Goal: Task Accomplishment & Management: Use online tool/utility

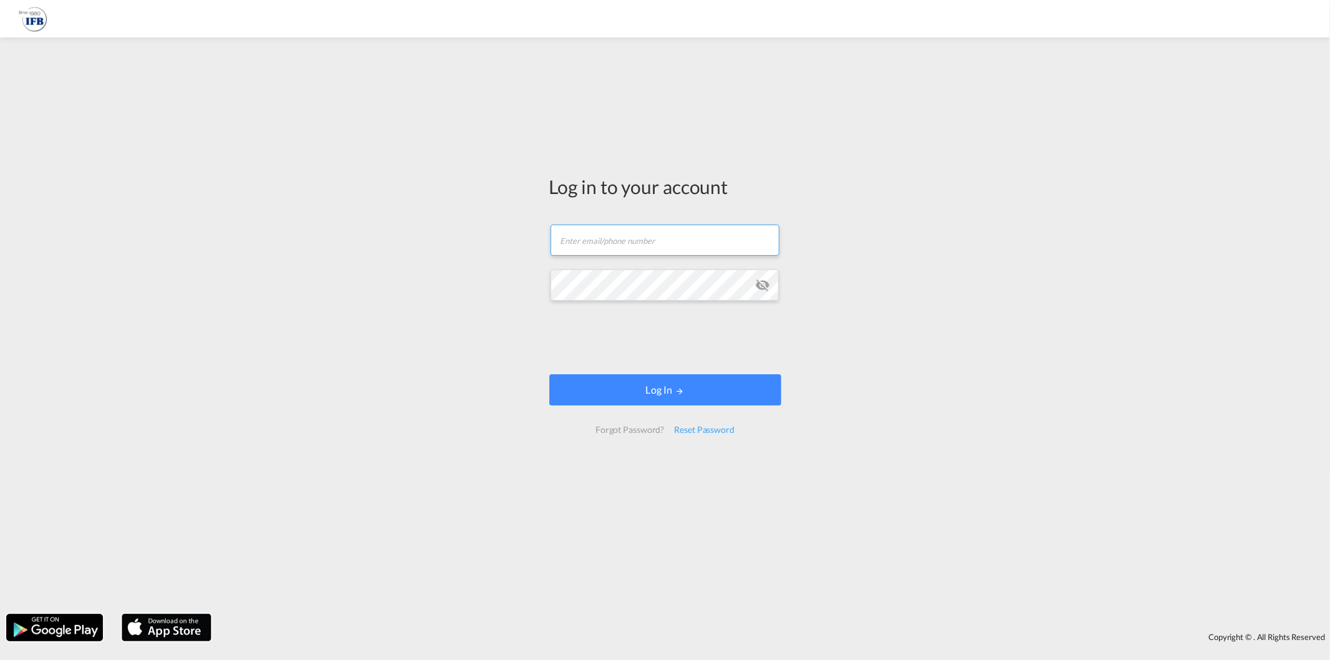
type input "[EMAIL_ADDRESS][DOMAIN_NAME]"
click at [630, 368] on form "[EMAIL_ADDRESS][DOMAIN_NAME] Password field is required Log In Forgot Password?…" at bounding box center [665, 329] width 232 height 234
click at [620, 387] on button "Log In" at bounding box center [665, 389] width 232 height 31
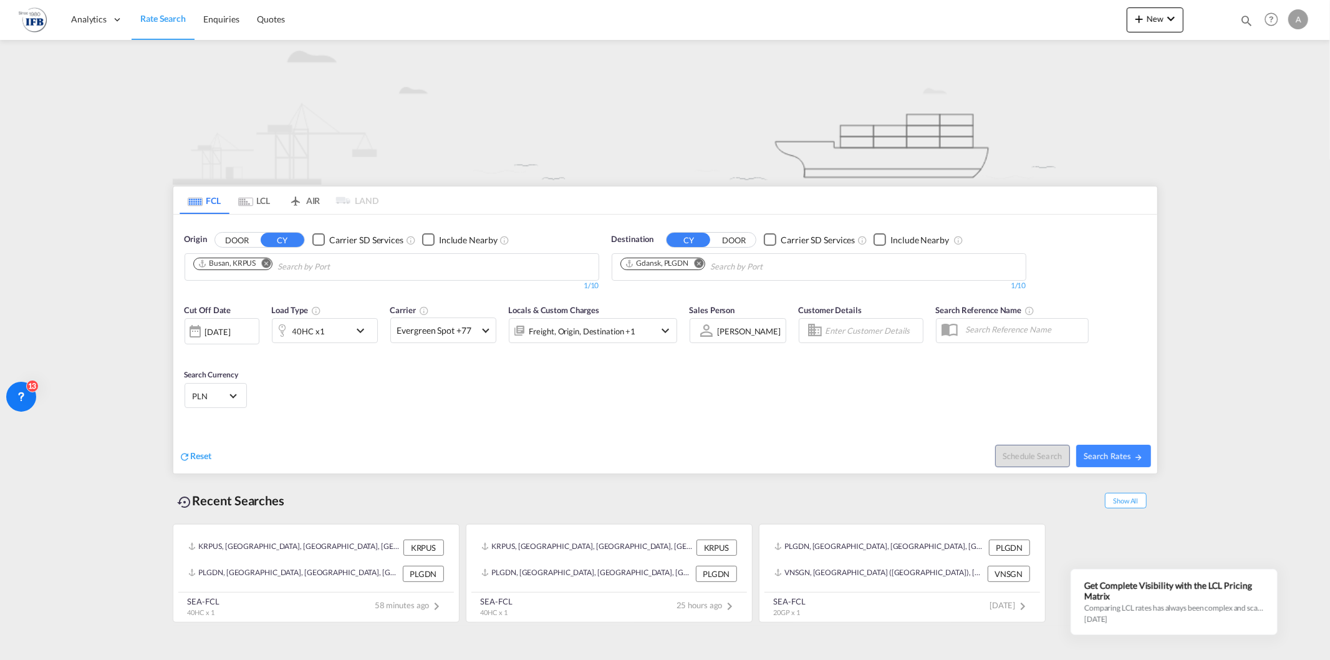
click at [271, 263] on md-icon "Remove" at bounding box center [265, 262] width 9 height 9
click at [698, 262] on md-icon "Remove" at bounding box center [698, 262] width 9 height 9
click at [519, 265] on body "Analytics Reports Rate Search Enquiries Quotes Analytics Reports" at bounding box center [665, 330] width 1330 height 660
type input "[GEOGRAPHIC_DATA]"
click at [289, 296] on div "Shanghai [GEOGRAPHIC_DATA] CNSHA" at bounding box center [289, 295] width 237 height 37
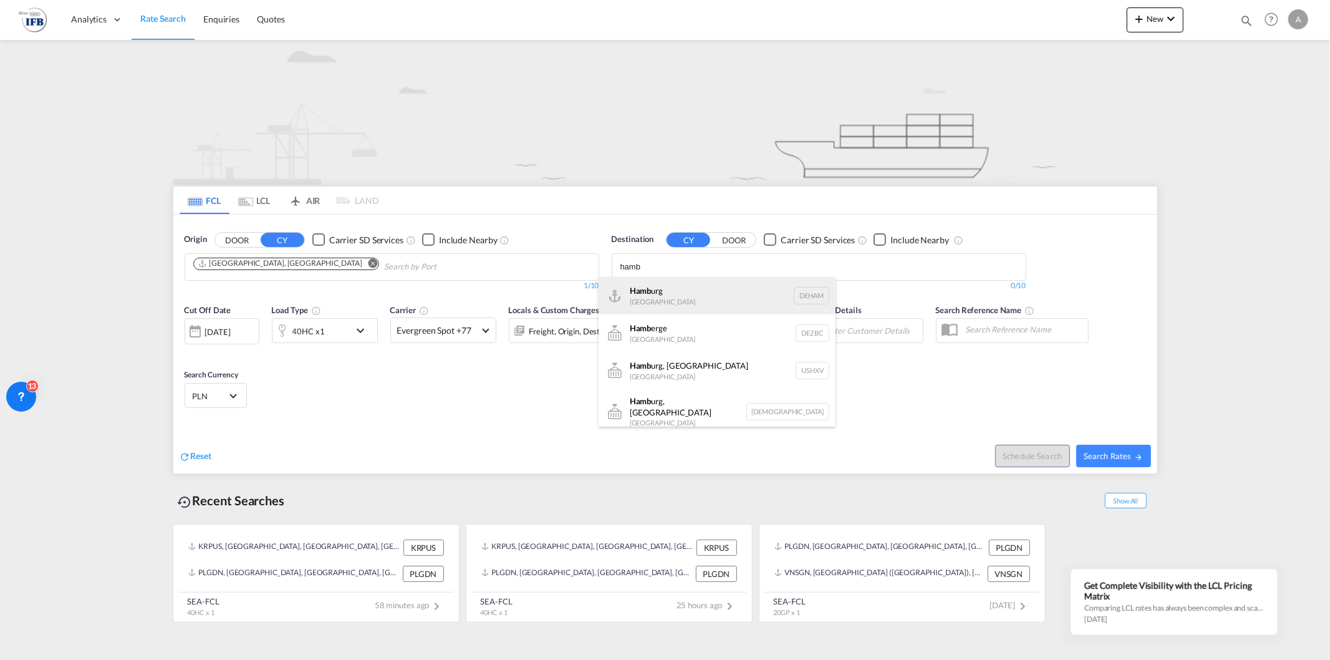
type input "hamb"
click at [683, 295] on div "Hamb urg [GEOGRAPHIC_DATA] [GEOGRAPHIC_DATA]" at bounding box center [717, 295] width 237 height 37
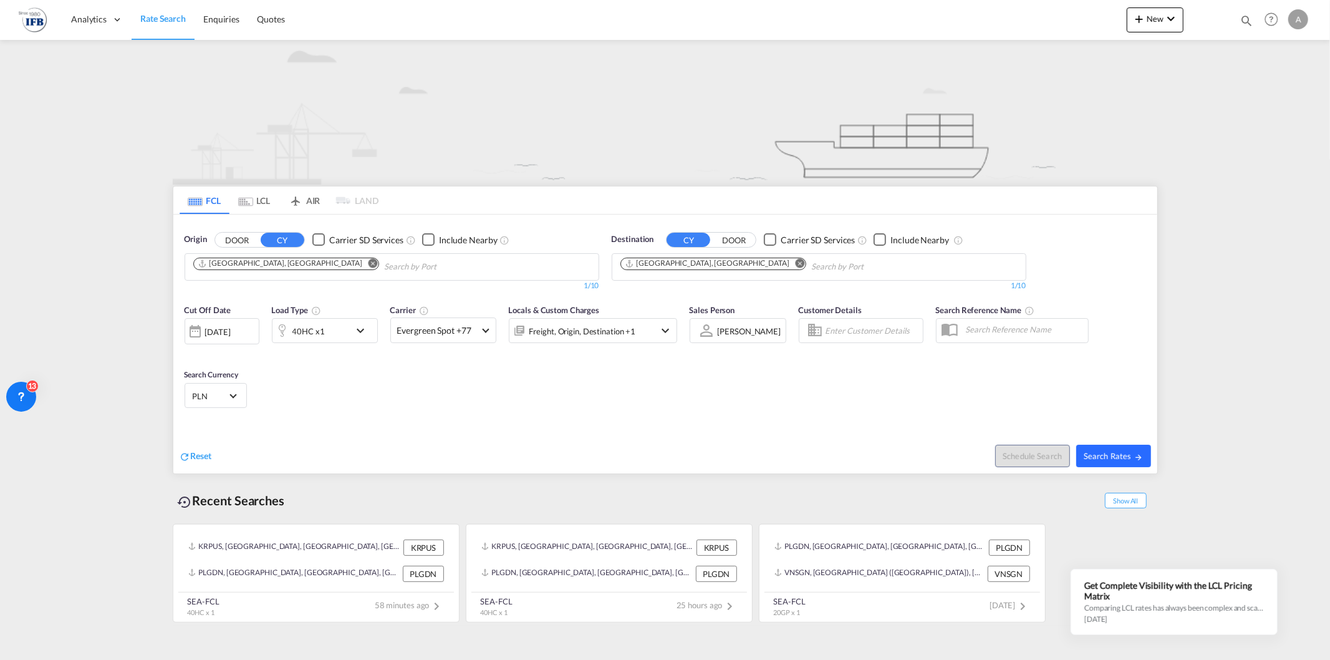
click at [1136, 453] on md-icon "icon-arrow-right" at bounding box center [1138, 457] width 9 height 9
type input "CNSHA to DEHAM / [DATE]"
